Goal: Find specific page/section

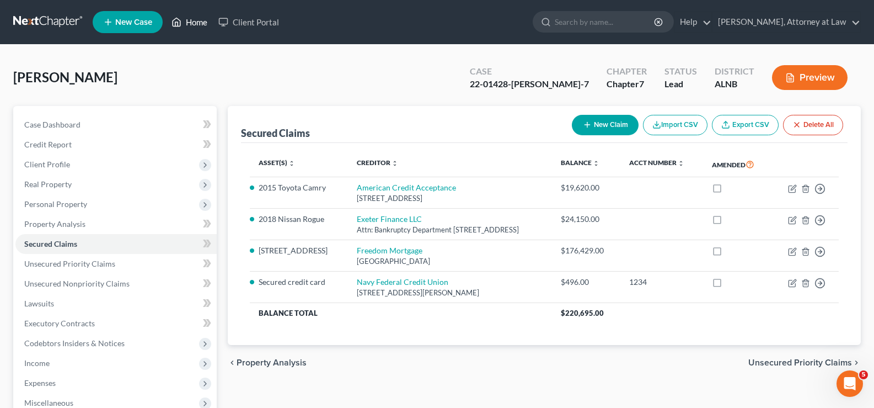
click at [195, 28] on link "Home" at bounding box center [189, 22] width 47 height 20
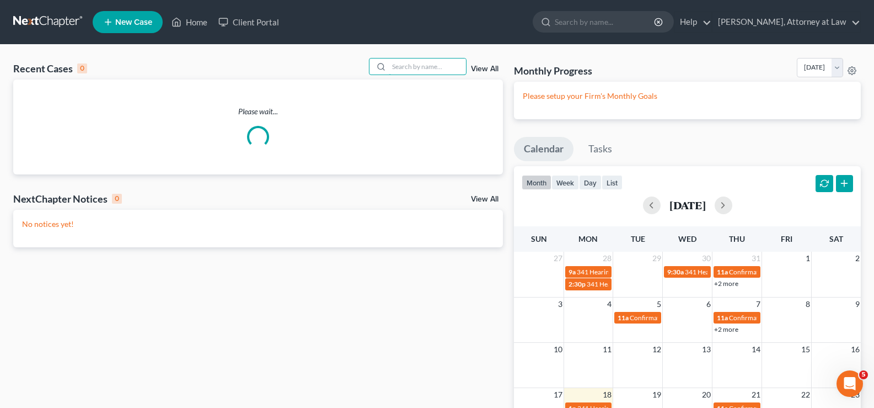
drag, startPoint x: 426, startPoint y: 64, endPoint x: 441, endPoint y: 52, distance: 18.9
click at [426, 65] on input "search" at bounding box center [427, 66] width 77 height 16
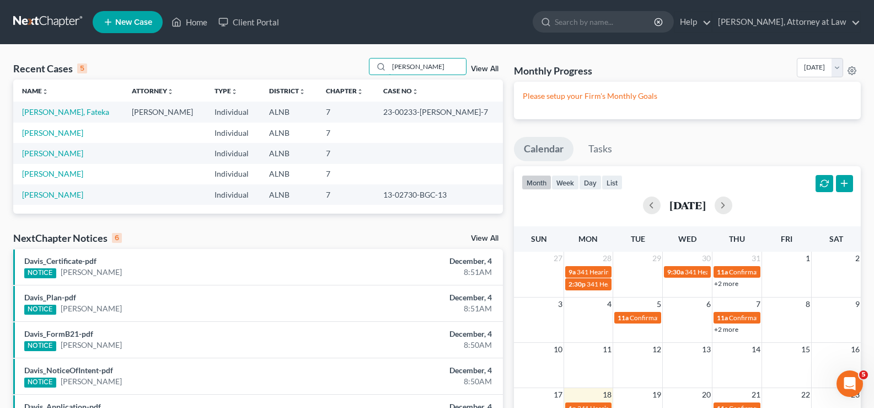
drag, startPoint x: 418, startPoint y: 64, endPoint x: 353, endPoint y: 62, distance: 65.1
click at [353, 62] on div "Recent Cases 5 [PERSON_NAME] View All" at bounding box center [258, 69] width 490 height 22
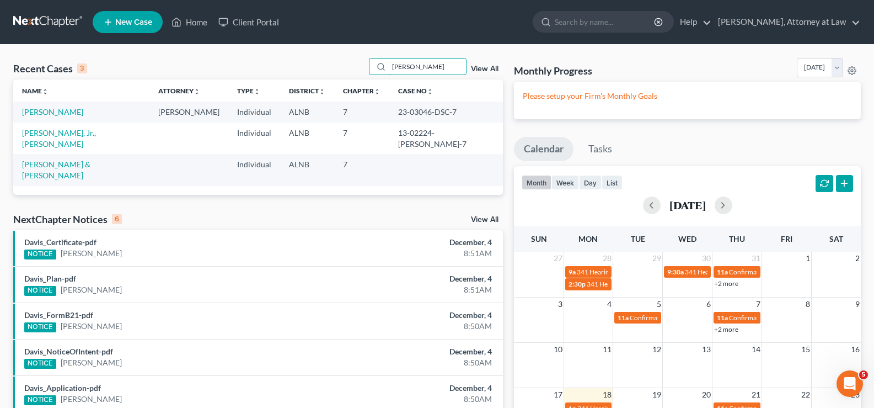
drag, startPoint x: 443, startPoint y: 70, endPoint x: 254, endPoint y: 54, distance: 189.8
click at [276, 52] on div "Recent Cases 3 [PERSON_NAME] View All Name unfold_more expand_more expand_less …" at bounding box center [437, 300] width 874 height 511
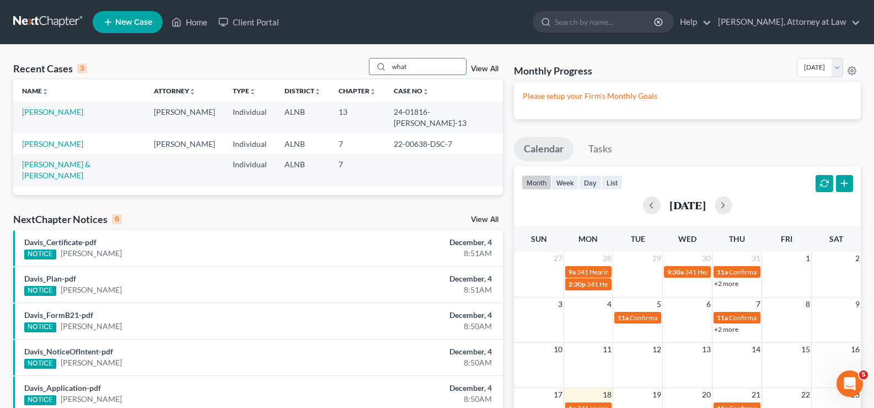
type input "what"
click at [69, 113] on td "[PERSON_NAME]" at bounding box center [79, 116] width 132 height 31
click at [59, 112] on link "[PERSON_NAME]" at bounding box center [52, 111] width 61 height 9
